Goal: Navigation & Orientation: Understand site structure

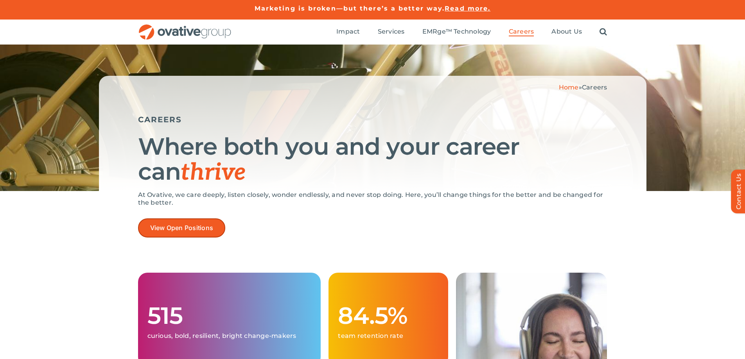
click at [186, 231] on span "View Open Positions" at bounding box center [181, 227] width 63 height 7
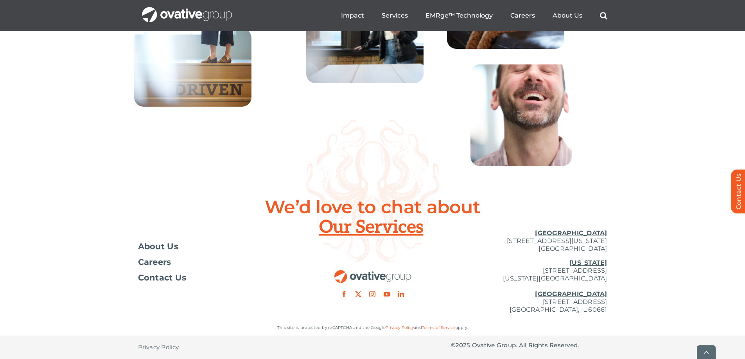
scroll to position [2837, 0]
drag, startPoint x: 484, startPoint y: 239, endPoint x: 608, endPoint y: 239, distance: 123.6
click at [608, 239] on div "Toggle Navigation About Us Careers Contact Us Minneapolis 729 Washington Avenue…" at bounding box center [372, 271] width 745 height 97
copy p "[STREET_ADDRESS][US_STATE]"
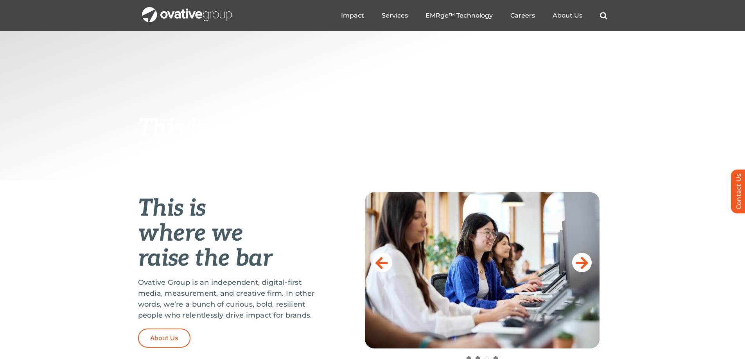
scroll to position [0, 0]
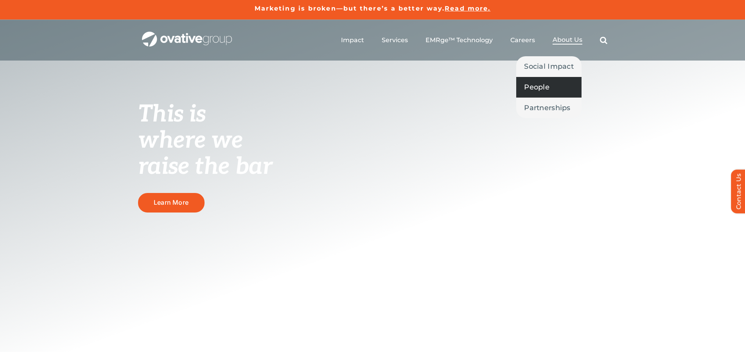
click at [542, 83] on span "People" at bounding box center [536, 87] width 25 height 11
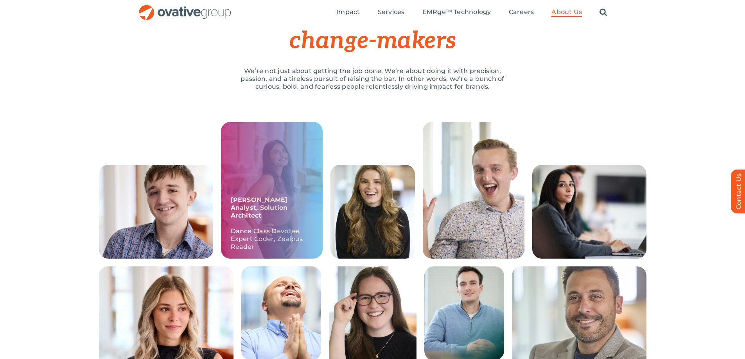
scroll to position [156, 0]
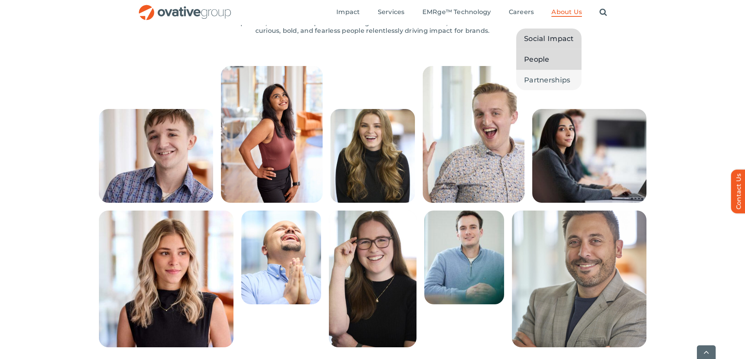
click at [566, 35] on span "Social Impact" at bounding box center [549, 38] width 50 height 11
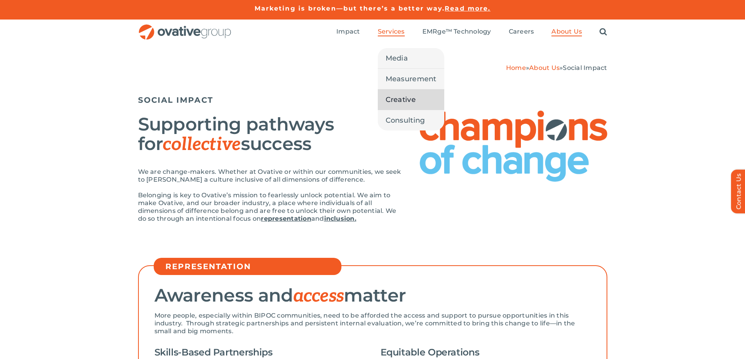
click at [402, 97] on span "Creative" at bounding box center [401, 99] width 30 height 11
